Goal: Find specific page/section: Find specific page/section

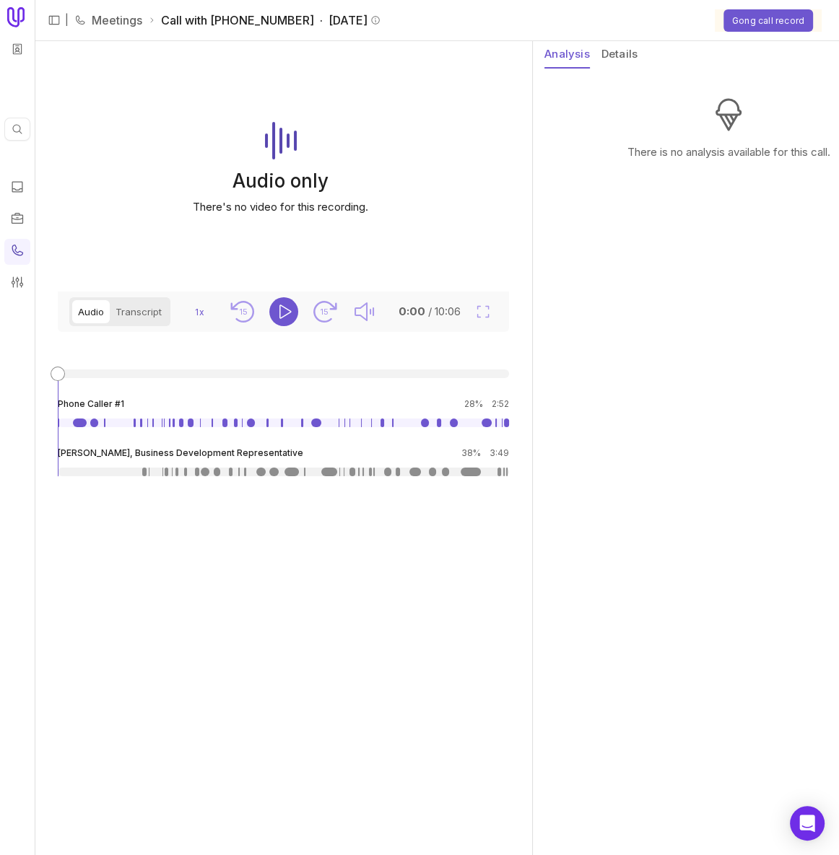
click at [627, 57] on button "Details" at bounding box center [619, 54] width 36 height 27
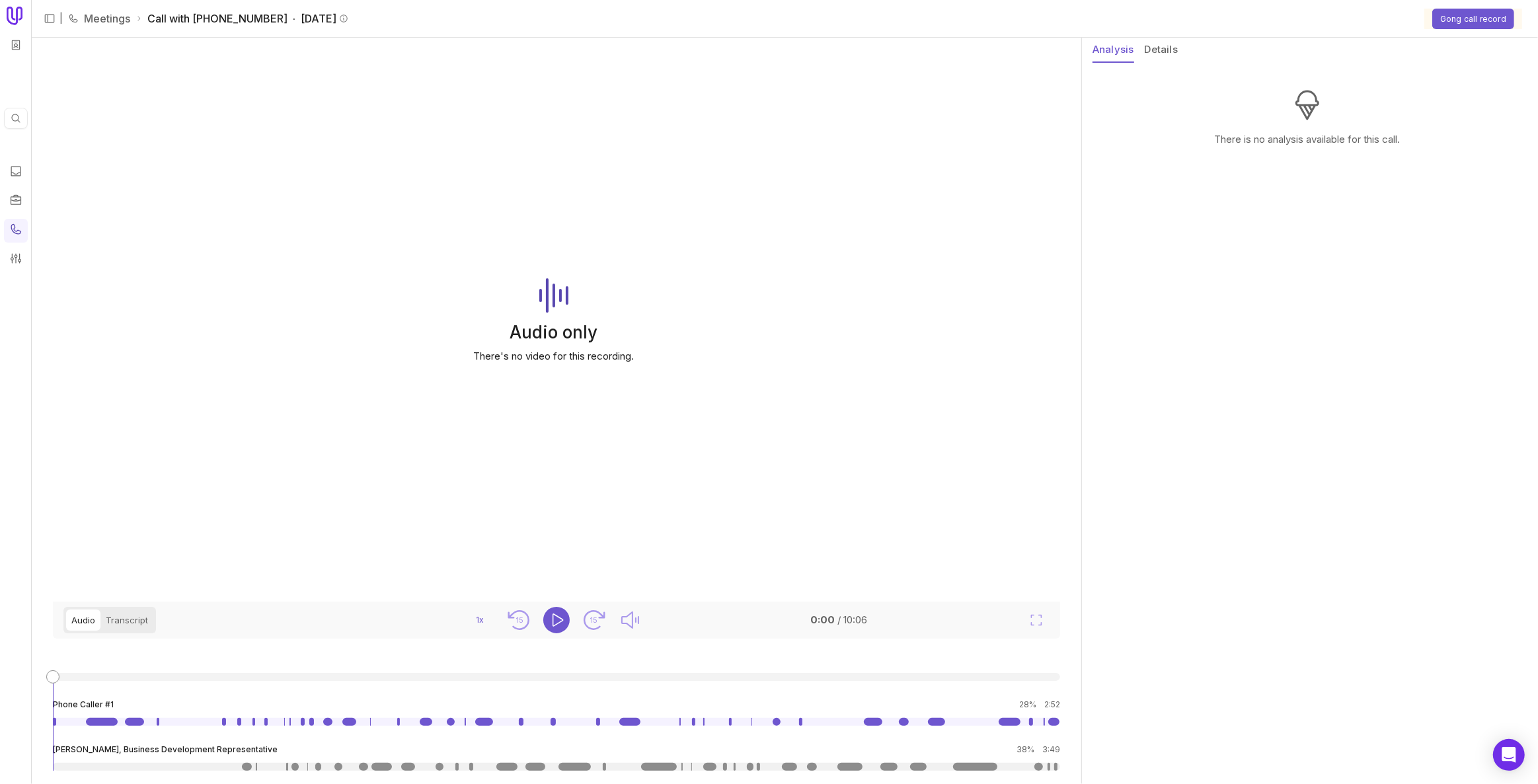
click at [768, 39] on button "Analysis" at bounding box center [1113, 49] width 41 height 25
click at [768, 51] on button "Details" at bounding box center [1162, 49] width 33 height 25
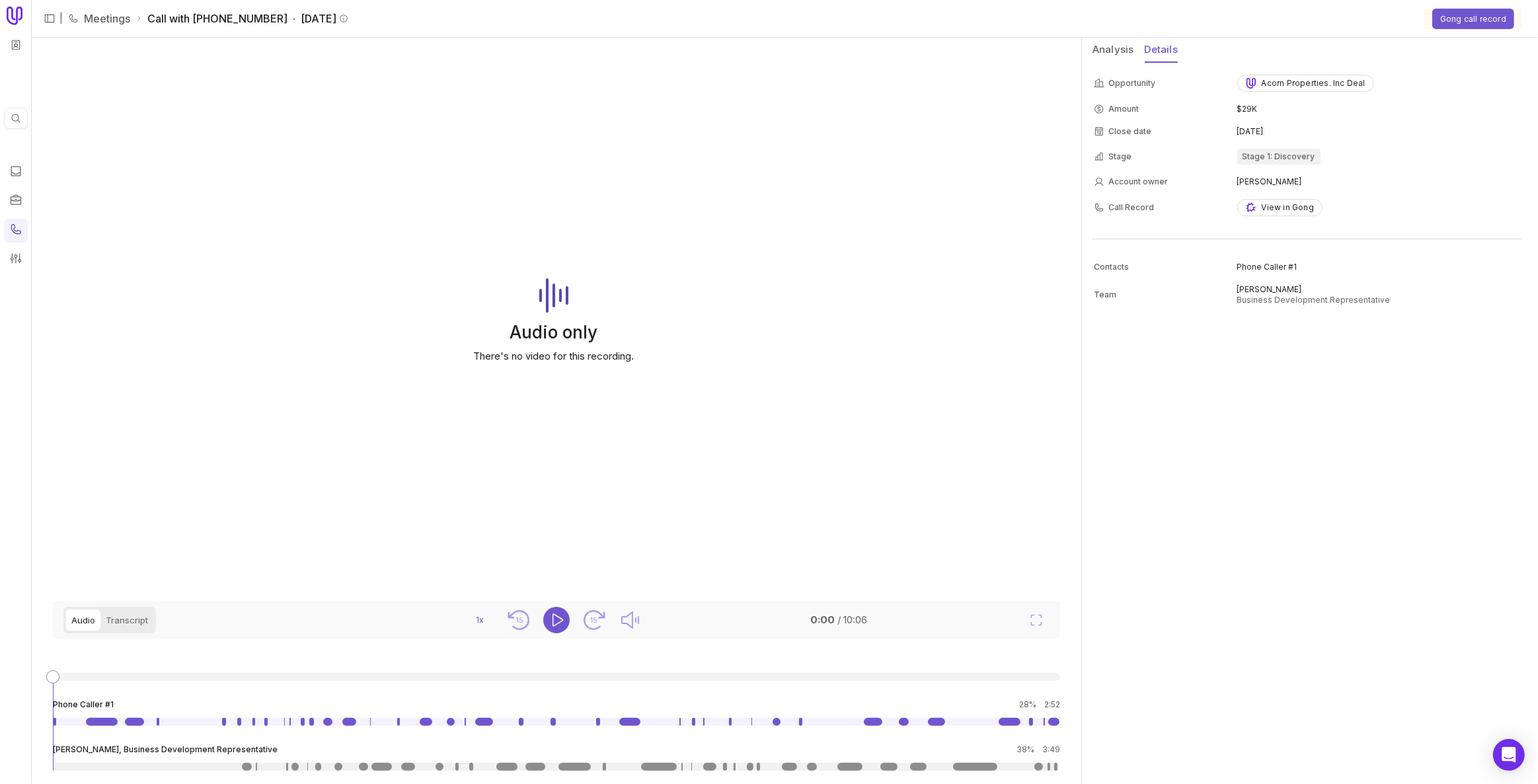
click at [768, 72] on td "Acorn Properties. Inc Deal" at bounding box center [1380, 83] width 284 height 27
click at [768, 82] on div "Acorn Properties. Inc Deal" at bounding box center [1305, 83] width 120 height 11
